Goal: Information Seeking & Learning: Check status

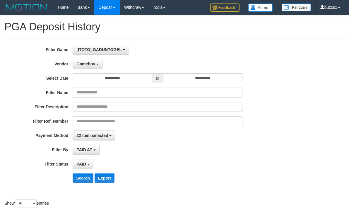
select select "**********"
select select "*********"
select select "*"
select select "**"
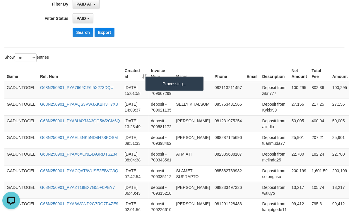
scroll to position [5, 0]
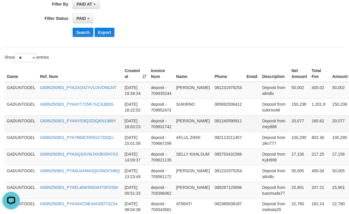
click at [244, 124] on td at bounding box center [251, 124] width 15 height 17
click at [292, 123] on td "20,077" at bounding box center [299, 124] width 20 height 17
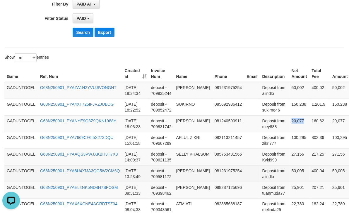
copy td "20,077"
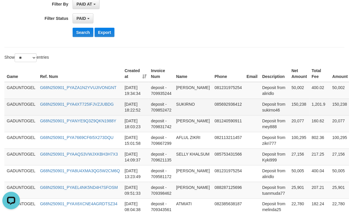
click at [290, 107] on td "150,238" at bounding box center [299, 107] width 20 height 17
click at [289, 106] on td "150,238" at bounding box center [299, 107] width 20 height 17
copy td "150,238"
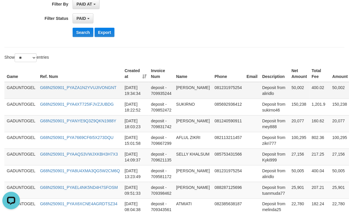
click at [289, 86] on td "50,002" at bounding box center [299, 90] width 20 height 17
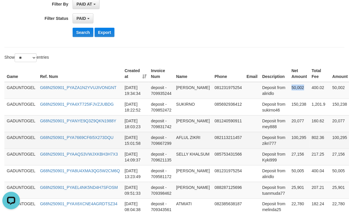
copy td "50,002"
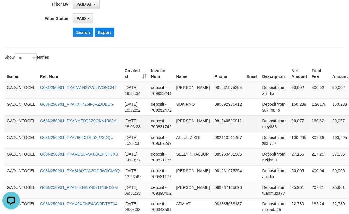
click at [188, 123] on td "[PERSON_NAME]" at bounding box center [193, 124] width 38 height 17
copy td "[PERSON_NAME]"
drag, startPoint x: 188, startPoint y: 123, endPoint x: 191, endPoint y: 135, distance: 12.2
click at [191, 132] on td "[PERSON_NAME]" at bounding box center [193, 124] width 38 height 17
click at [262, 131] on td "Deposit from mey888" at bounding box center [274, 124] width 29 height 17
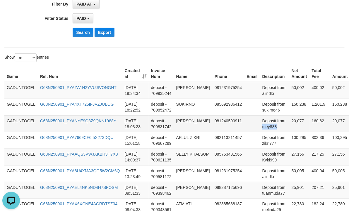
click at [262, 131] on td "Deposit from mey888" at bounding box center [274, 124] width 29 height 17
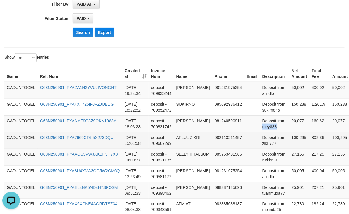
copy td "mey888"
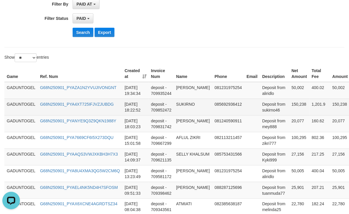
click at [188, 107] on td "SUKIRNO" at bounding box center [193, 107] width 38 height 17
copy td "SUKIRNO"
click at [262, 114] on td "Deposit from sukirno46" at bounding box center [274, 107] width 29 height 17
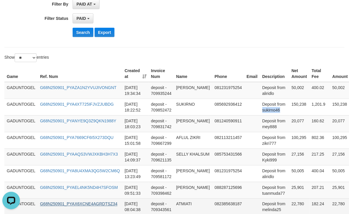
copy td "sukirno46"
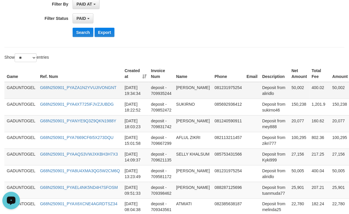
click at [178, 87] on td "[PERSON_NAME]" at bounding box center [193, 90] width 38 height 17
copy td "[PERSON_NAME]"
drag, startPoint x: 178, startPoint y: 87, endPoint x: 187, endPoint y: 94, distance: 11.3
click at [187, 94] on td "[PERSON_NAME]" at bounding box center [193, 90] width 38 height 17
click at [260, 92] on td "Deposit from aliridlo" at bounding box center [274, 90] width 29 height 17
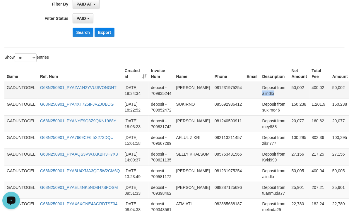
click at [260, 92] on td "Deposit from aliridlo" at bounding box center [274, 90] width 29 height 17
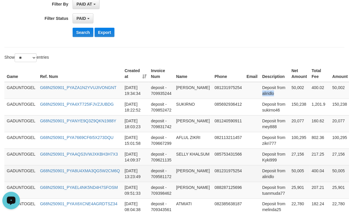
copy td "aliridlo"
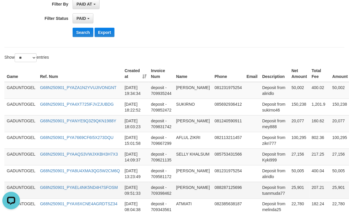
click at [132, 192] on td "[DATE] 09:51:33" at bounding box center [135, 190] width 26 height 17
click at [73, 35] on button "Search" at bounding box center [83, 32] width 21 height 9
click at [84, 35] on button "Search" at bounding box center [83, 32] width 21 height 9
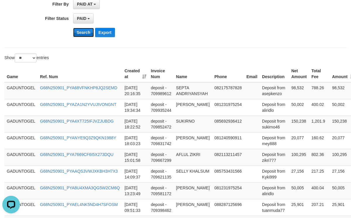
click at [76, 35] on button "Search" at bounding box center [83, 32] width 21 height 9
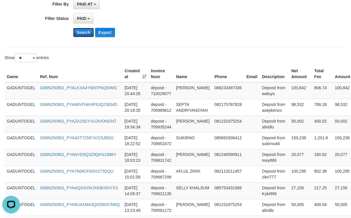
click at [77, 32] on button "Search" at bounding box center [83, 32] width 21 height 9
click at [81, 37] on button "Search" at bounding box center [83, 32] width 21 height 9
click at [83, 37] on button "Search" at bounding box center [83, 32] width 21 height 9
